Goal: Task Accomplishment & Management: Complete application form

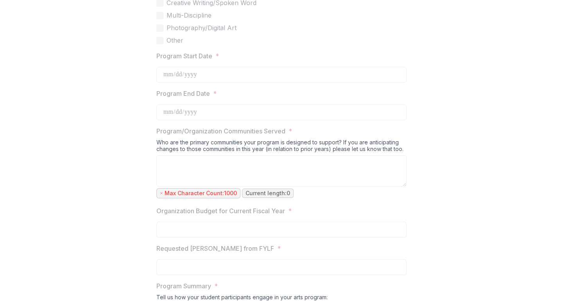
scroll to position [262, 0]
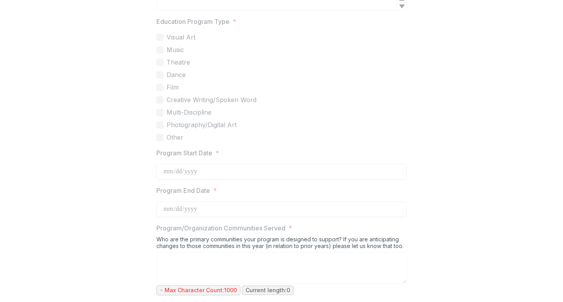
drag, startPoint x: 187, startPoint y: 136, endPoint x: 158, endPoint y: 53, distance: 87.8
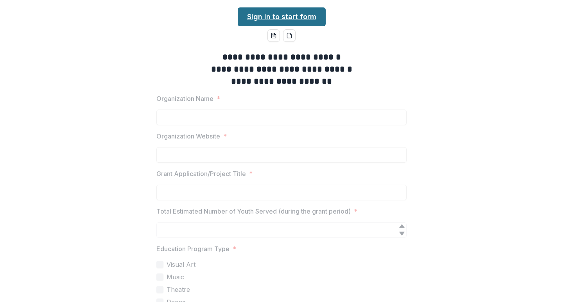
click at [301, 16] on link "Sign in to start form" at bounding box center [282, 16] width 88 height 19
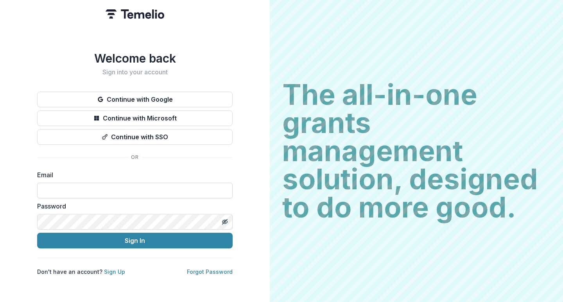
type input "**********"
drag, startPoint x: 133, startPoint y: 185, endPoint x: 0, endPoint y: 182, distance: 133.0
click at [0, 182] on div "**********" at bounding box center [135, 151] width 270 height 302
click at [181, 136] on button "Continue with SSO" at bounding box center [135, 137] width 196 height 16
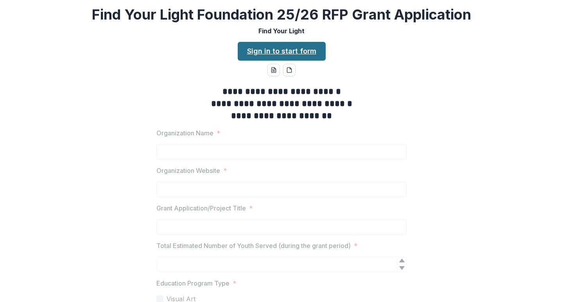
click at [267, 53] on link "Sign in to start form" at bounding box center [282, 51] width 88 height 19
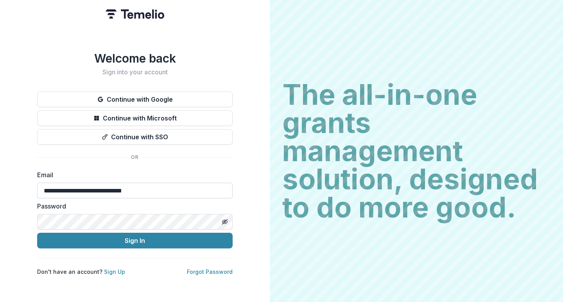
type input "**********"
click at [195, 170] on label "Email" at bounding box center [132, 174] width 191 height 9
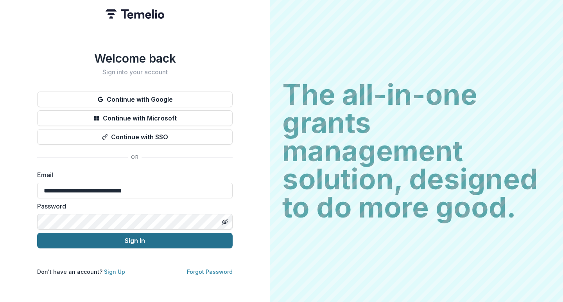
click at [127, 240] on button "Sign In" at bounding box center [135, 241] width 196 height 16
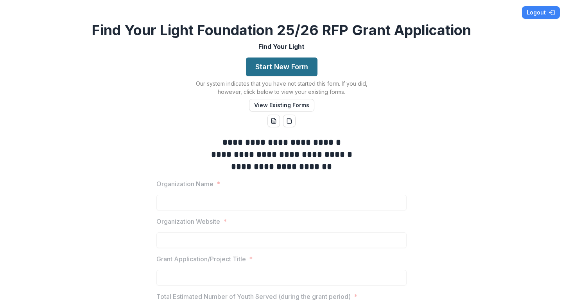
click at [282, 63] on button "Start New Form" at bounding box center [282, 66] width 72 height 19
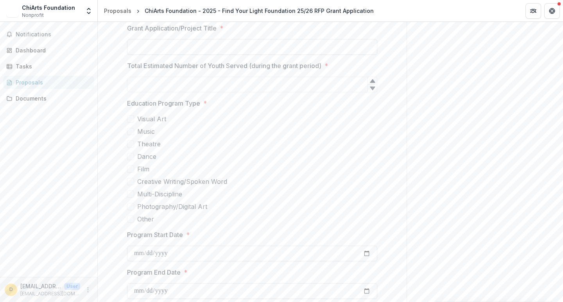
scroll to position [239, 0]
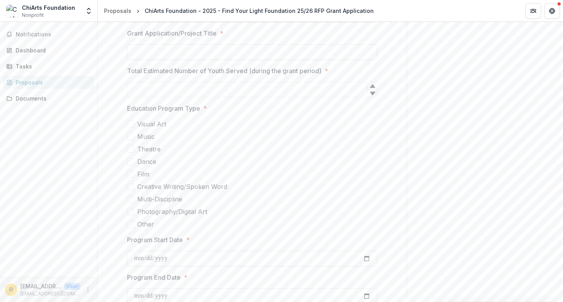
drag, startPoint x: 159, startPoint y: 222, endPoint x: 127, endPoint y: 134, distance: 93.9
click at [127, 155] on div "Visual Art Music Theatre Dance Film Creative Writing/Spoken Word Multi-Discipli…" at bounding box center [252, 173] width 250 height 109
drag, startPoint x: 139, startPoint y: 122, endPoint x: 179, endPoint y: 193, distance: 81.1
click at [179, 192] on div "Visual Art Music Theatre Dance Film Creative Writing/Spoken Word Multi-Discipli…" at bounding box center [252, 173] width 250 height 109
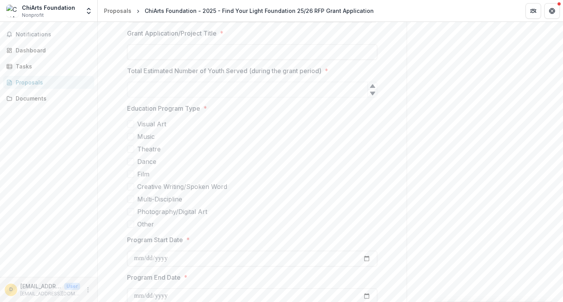
click at [156, 209] on span "Photography/Digital Art" at bounding box center [172, 211] width 70 height 9
click at [133, 120] on label "Visual Art" at bounding box center [252, 123] width 250 height 9
click at [130, 133] on span at bounding box center [130, 136] width 7 height 7
click at [129, 147] on span at bounding box center [130, 148] width 7 height 7
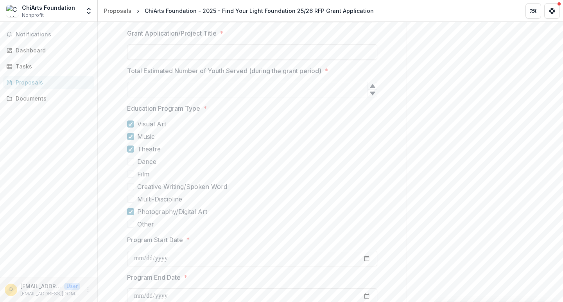
click at [130, 160] on span at bounding box center [130, 161] width 7 height 7
click at [130, 175] on span at bounding box center [130, 173] width 7 height 7
click at [130, 184] on span at bounding box center [130, 186] width 7 height 7
click at [129, 200] on span at bounding box center [130, 199] width 7 height 7
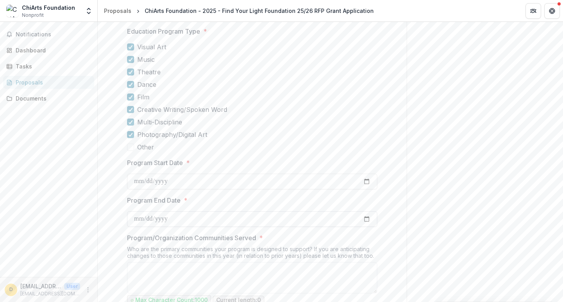
click at [182, 219] on input "Program End Date *" at bounding box center [252, 219] width 250 height 16
click at [183, 217] on input "**********" at bounding box center [252, 219] width 250 height 16
click at [162, 220] on input "**********" at bounding box center [252, 219] width 250 height 16
type input "**********"
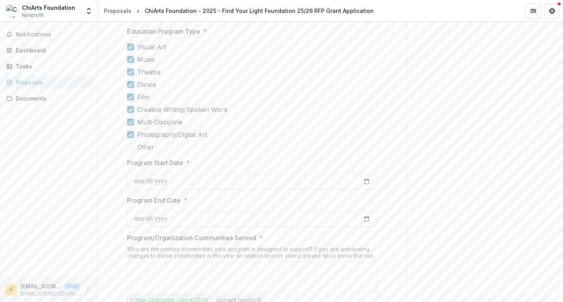
click at [248, 126] on label "Multi-Discipline" at bounding box center [252, 121] width 250 height 9
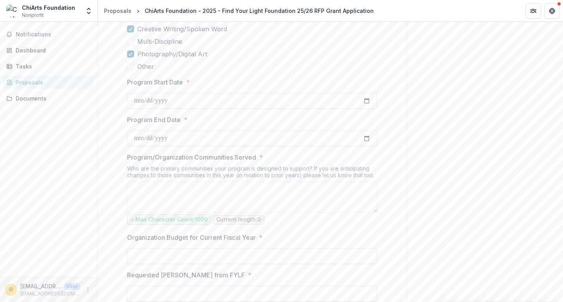
scroll to position [439, 0]
